Goal: Task Accomplishment & Management: Complete application form

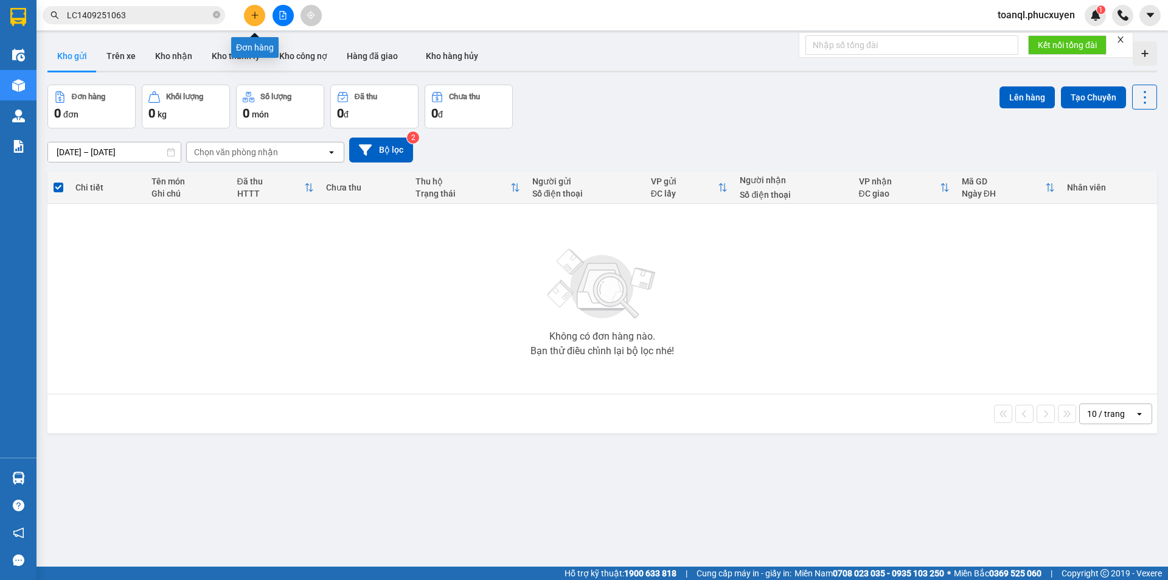
click at [254, 14] on icon "plus" at bounding box center [255, 15] width 9 height 9
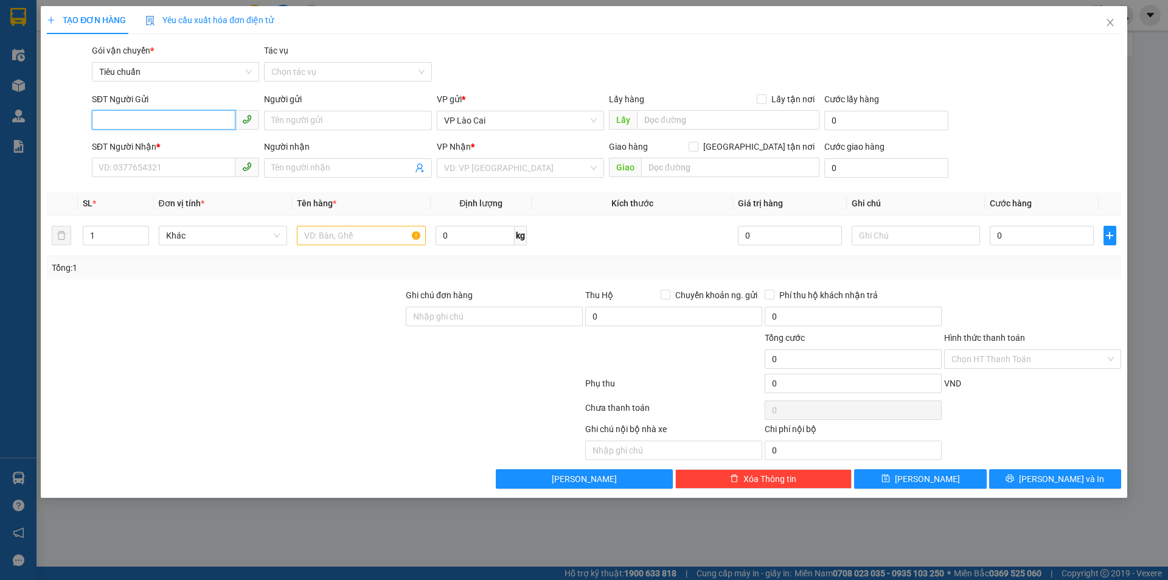
click at [229, 120] on input "SĐT Người Gửi" at bounding box center [164, 119] width 144 height 19
click at [133, 144] on div "0948208209" at bounding box center [175, 144] width 153 height 13
type input "0948208209"
click at [158, 173] on input "SĐT Người Nhận *" at bounding box center [164, 167] width 144 height 19
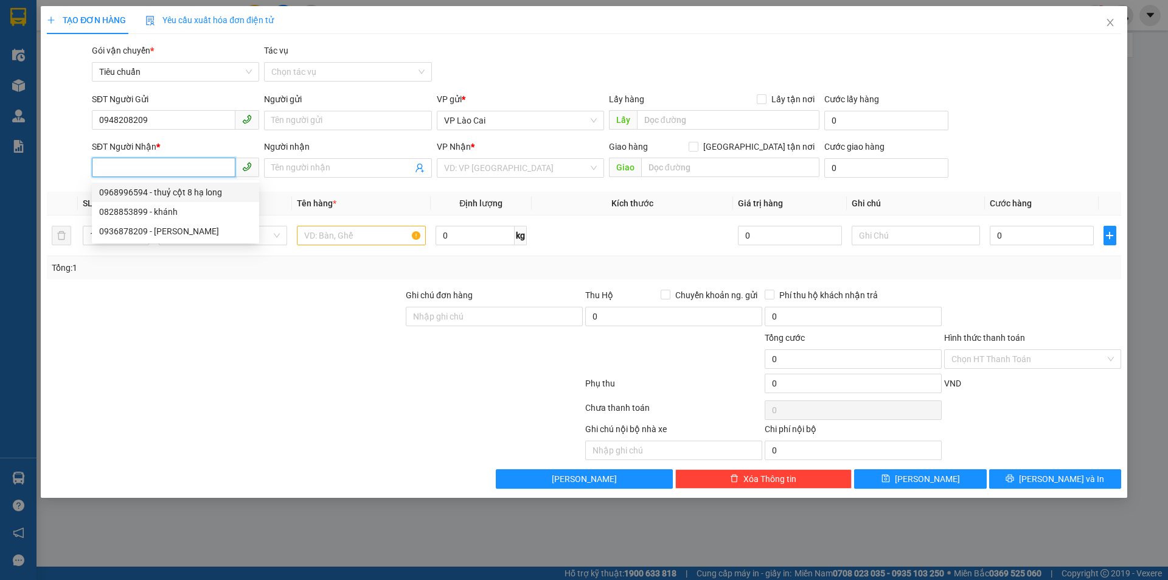
click at [140, 195] on div "0968996594 - thuỷ cột 8 hạ long" at bounding box center [175, 192] width 153 height 13
type input "0968996594"
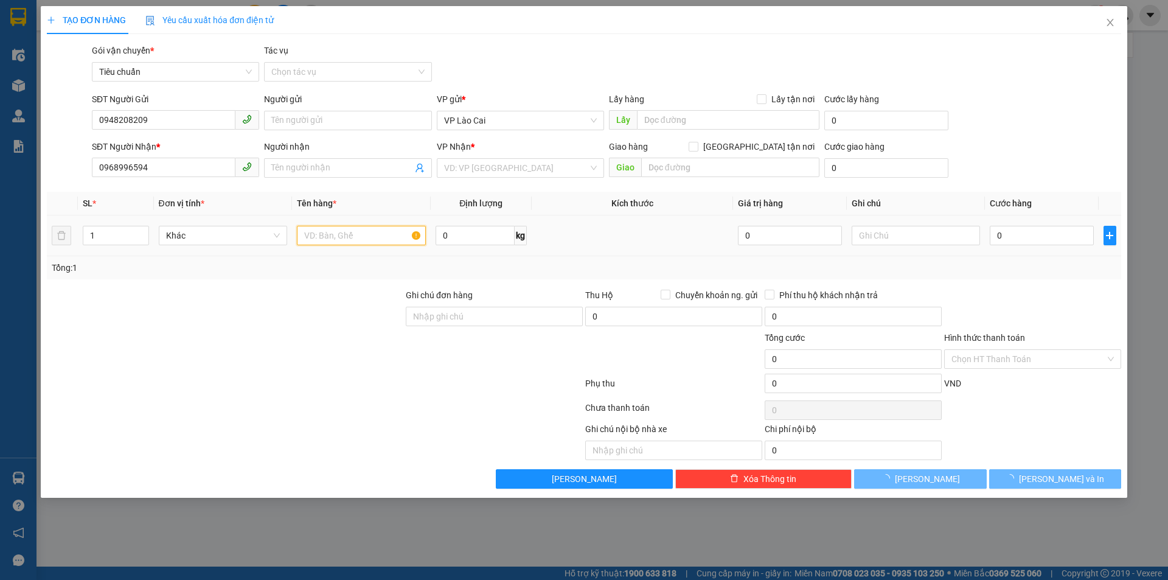
click at [357, 237] on input "text" at bounding box center [361, 235] width 129 height 19
type input "thuỷ cột 8 hạ long"
type input "CỘT 8 HẠ LONG"
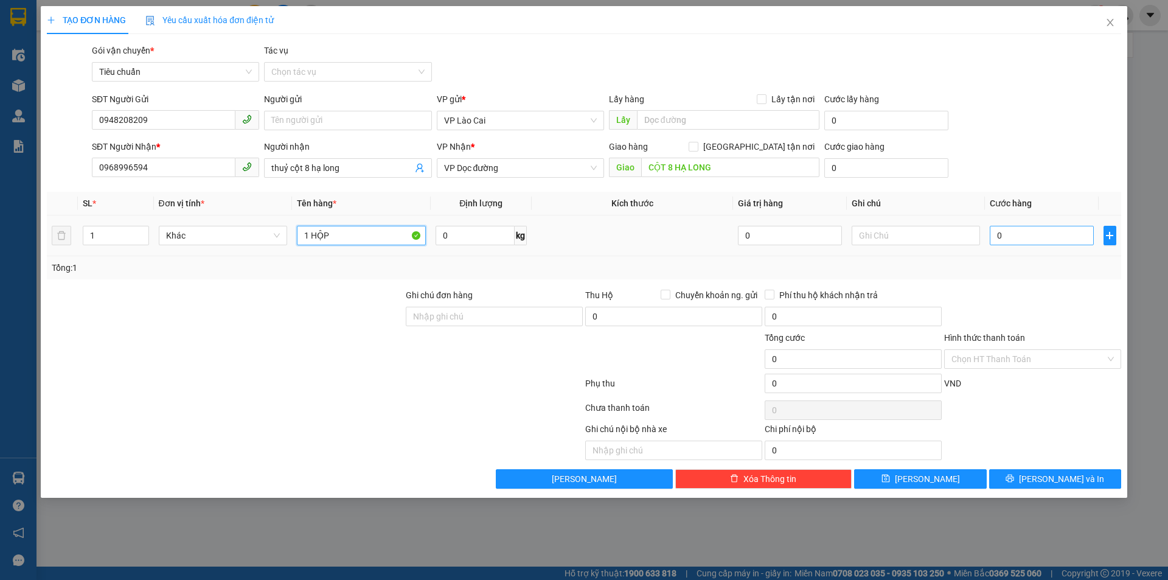
type input "1 HỘP"
click at [1071, 244] on input "0" at bounding box center [1041, 235] width 103 height 19
type input "8"
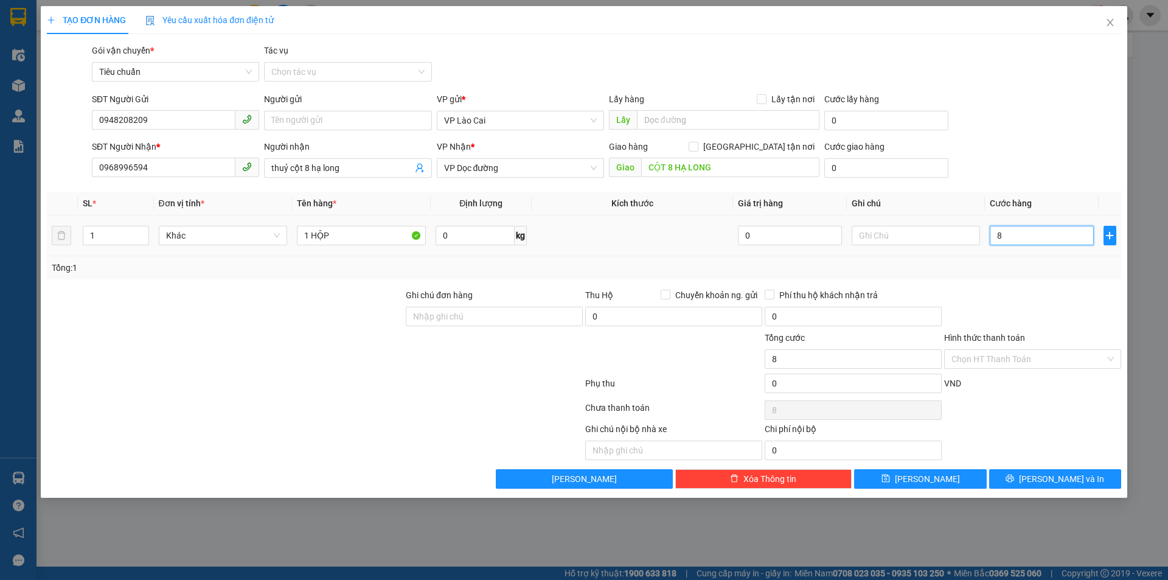
type input "80"
type input "80.000"
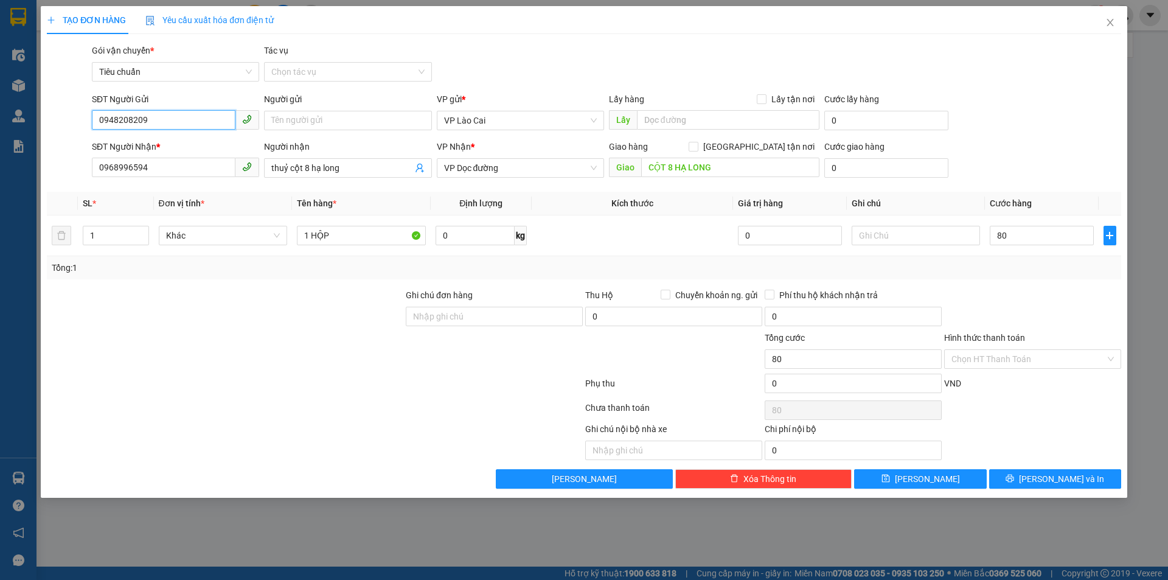
type input "80.000"
drag, startPoint x: 159, startPoint y: 122, endPoint x: 0, endPoint y: 175, distance: 168.0
click at [0, 175] on div "TẠO ĐƠN HÀNG Yêu cầu xuất hóa đơn điện tử Transit Pickup Surcharge Ids Transit …" at bounding box center [584, 290] width 1168 height 580
drag, startPoint x: 162, startPoint y: 170, endPoint x: 0, endPoint y: 182, distance: 162.3
click at [0, 182] on div "TẠO ĐƠN HÀNG Yêu cầu xuất hóa đơn điện tử Transit Pickup Surcharge Ids Transit …" at bounding box center [584, 290] width 1168 height 580
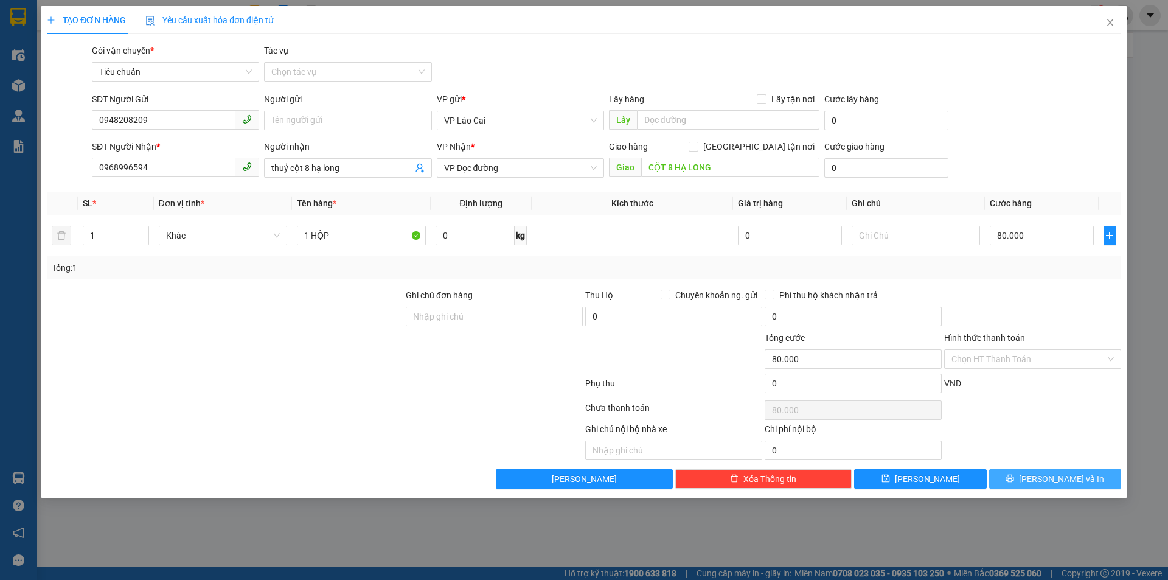
click at [1054, 480] on span "[PERSON_NAME] và In" at bounding box center [1061, 478] width 85 height 13
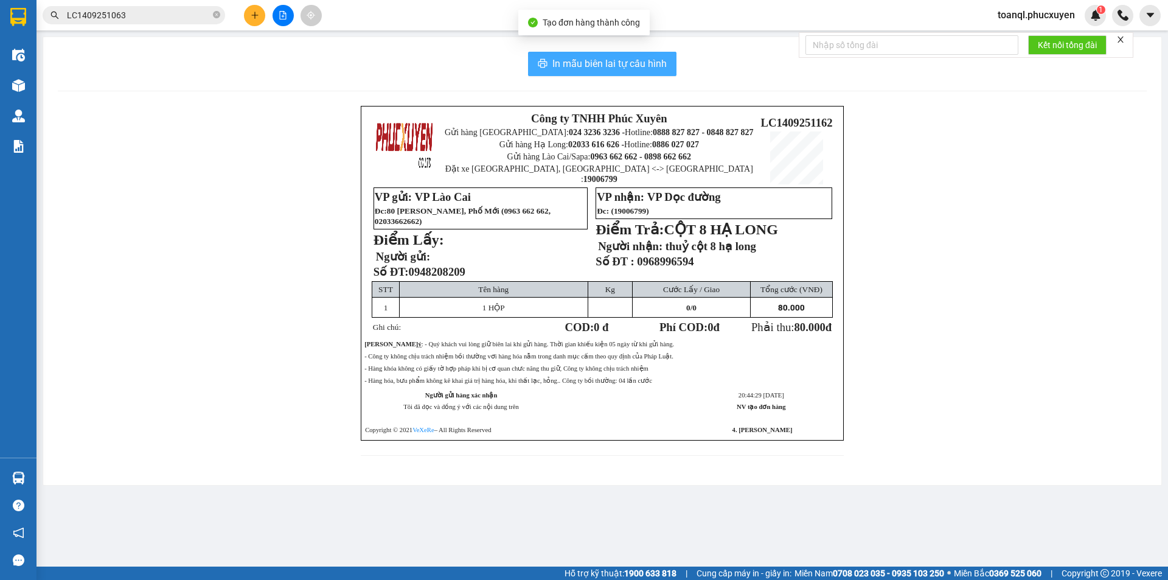
click at [577, 57] on span "In mẫu biên lai tự cấu hình" at bounding box center [609, 63] width 114 height 15
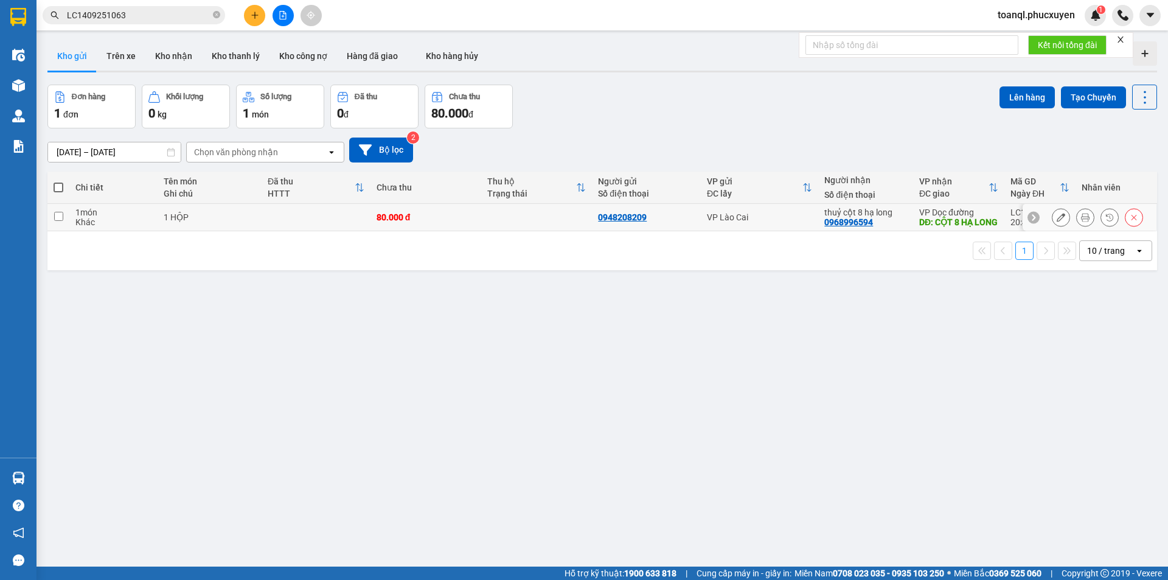
click at [246, 231] on td "1 HỘP" at bounding box center [210, 217] width 104 height 27
checkbox input "true"
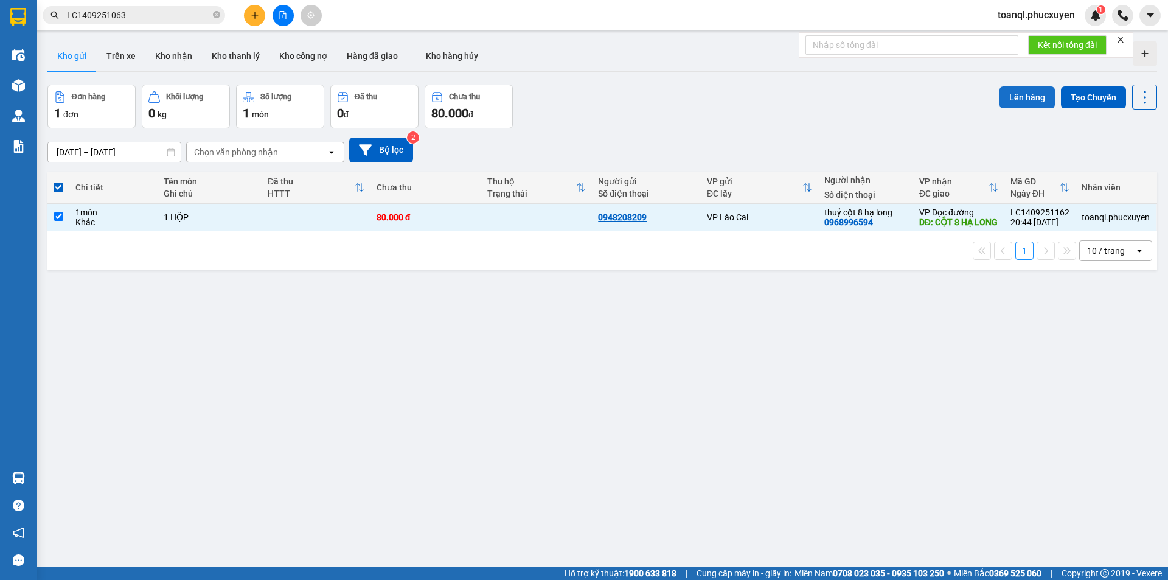
click at [1017, 100] on button "Lên hàng" at bounding box center [1027, 97] width 55 height 22
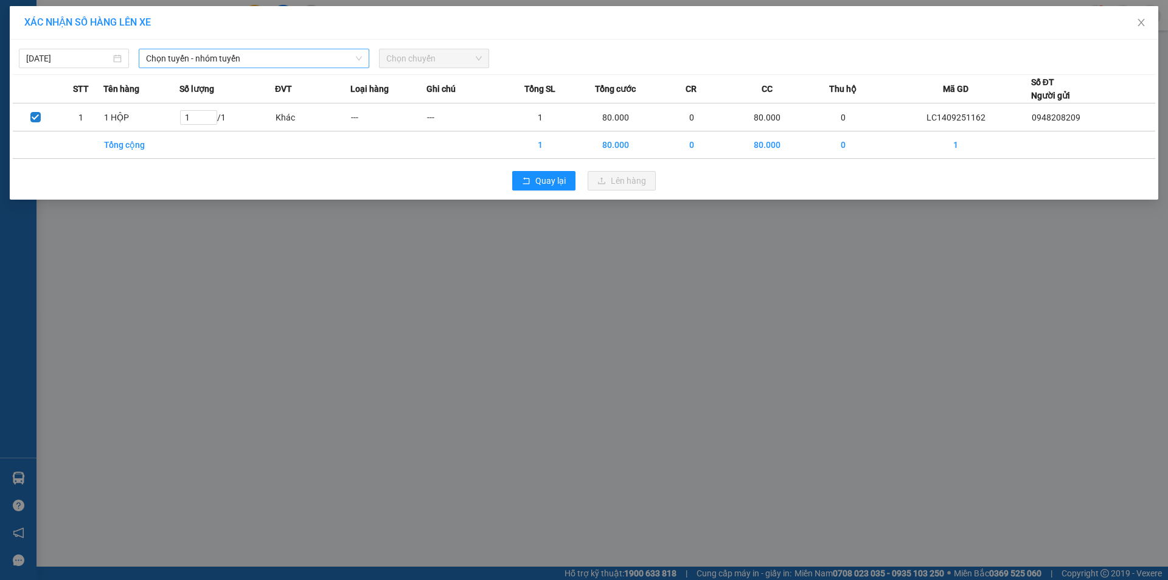
click at [203, 59] on span "Chọn tuyến - nhóm tuyến" at bounding box center [254, 58] width 216 height 18
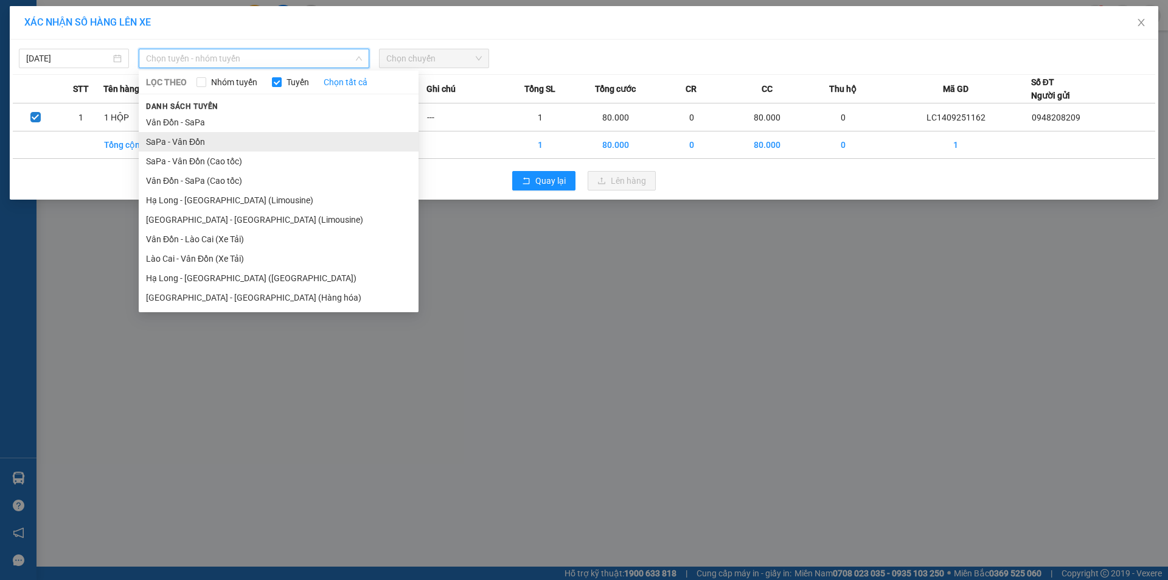
click at [162, 134] on li "SaPa - Vân Đồn" at bounding box center [279, 141] width 280 height 19
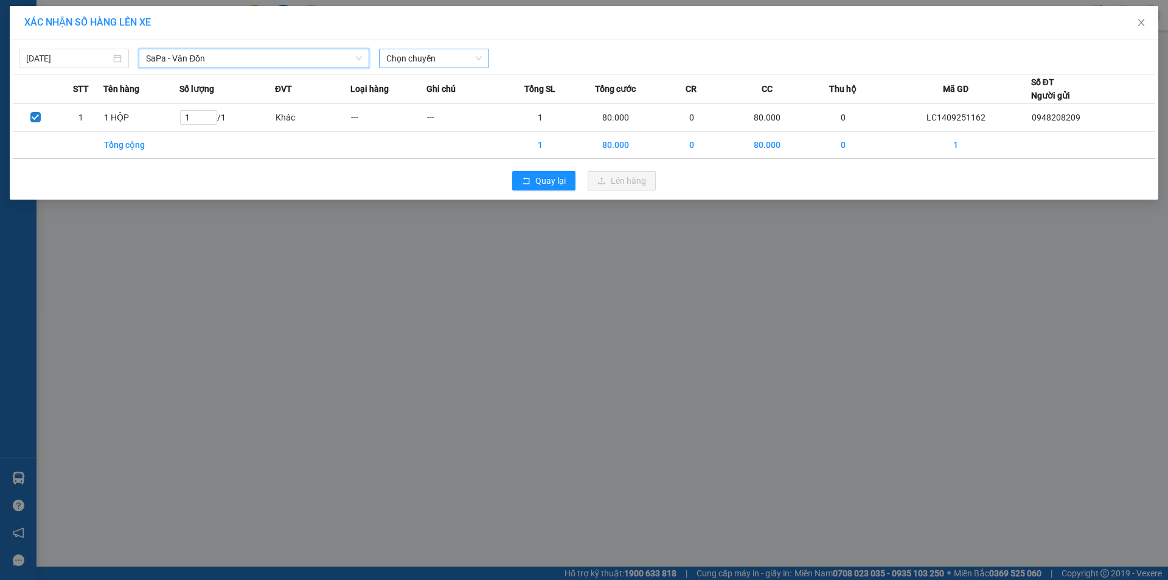
click at [438, 57] on span "Chọn chuyến" at bounding box center [434, 58] width 96 height 18
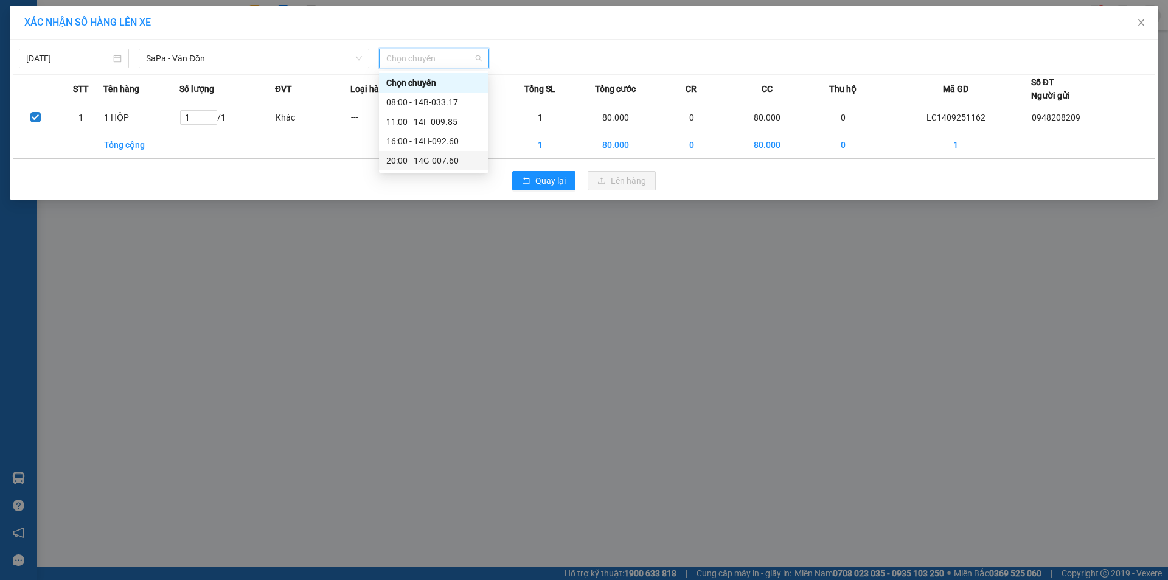
drag, startPoint x: 430, startPoint y: 159, endPoint x: 444, endPoint y: 157, distance: 14.2
click at [431, 158] on div "20:00 - 14G-007.60" at bounding box center [433, 160] width 95 height 13
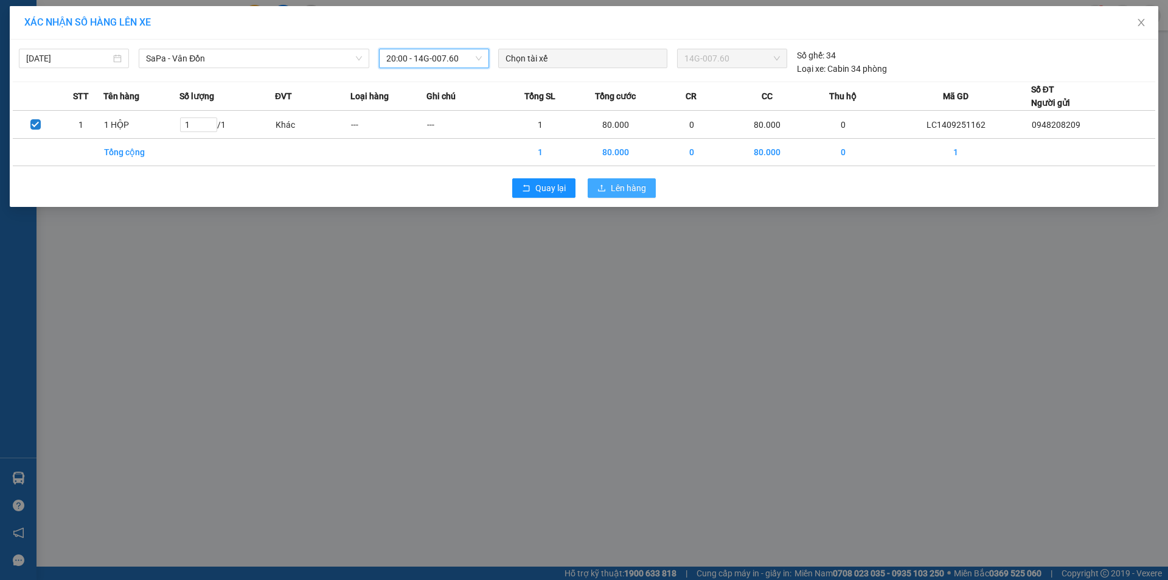
click at [616, 179] on button "Lên hàng" at bounding box center [622, 187] width 68 height 19
